Goal: Check status: Check status

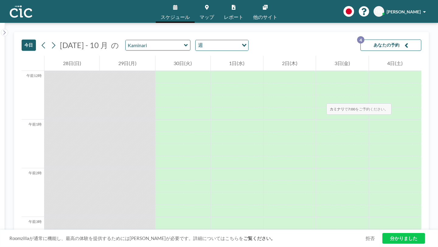
scroll to position [267, 0]
click at [409, 42] on icon "button" at bounding box center [407, 45] width 4 height 7
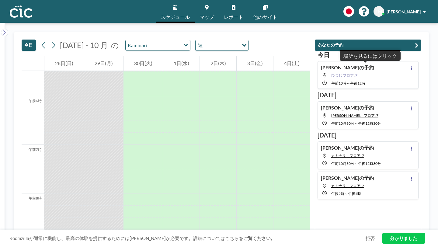
click at [358, 73] on font "ひつじ フロア: 7" at bounding box center [345, 75] width 26 height 5
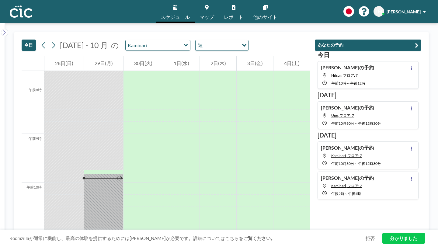
scroll to position [376, 0]
click at [384, 61] on div "[PERSON_NAME]の予約 Hitsuji, フロア: 7 午前10時 ～ 午後12時" at bounding box center [368, 75] width 101 height 28
type input "Hitsuji"
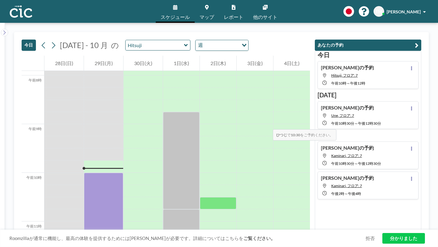
scroll to position [386, 0]
